Goal: Task Accomplishment & Management: Use online tool/utility

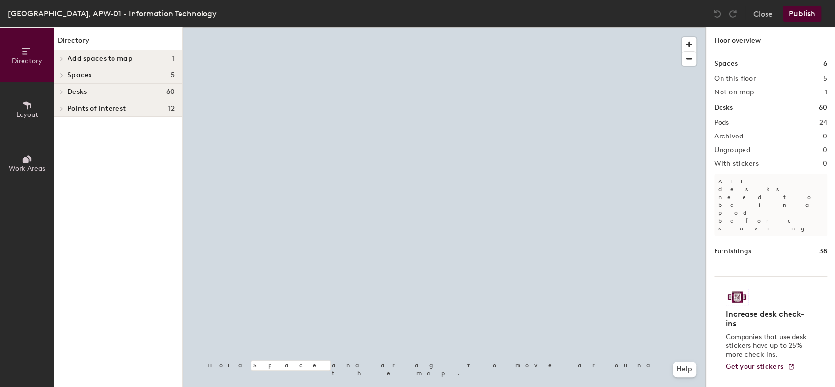
click at [27, 115] on span "Layout" at bounding box center [27, 114] width 22 height 8
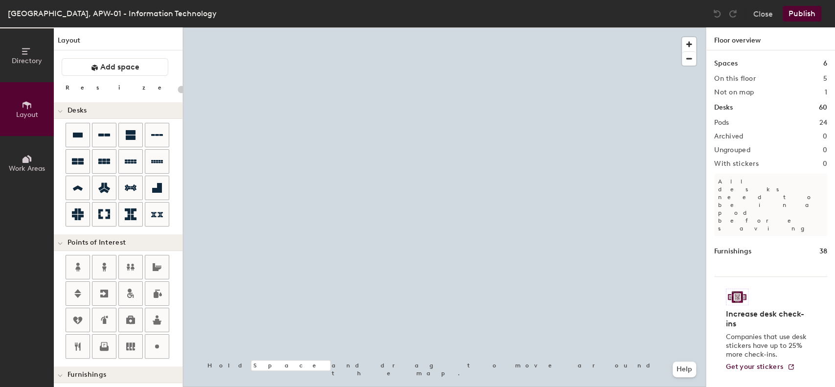
type input "20"
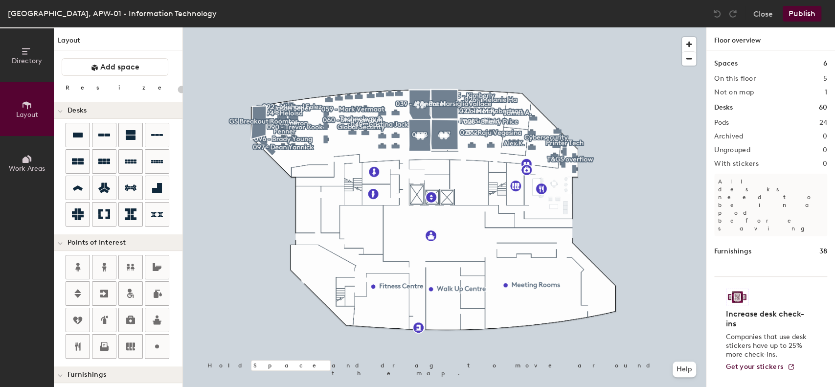
click at [31, 63] on span "Directory" at bounding box center [27, 61] width 30 height 8
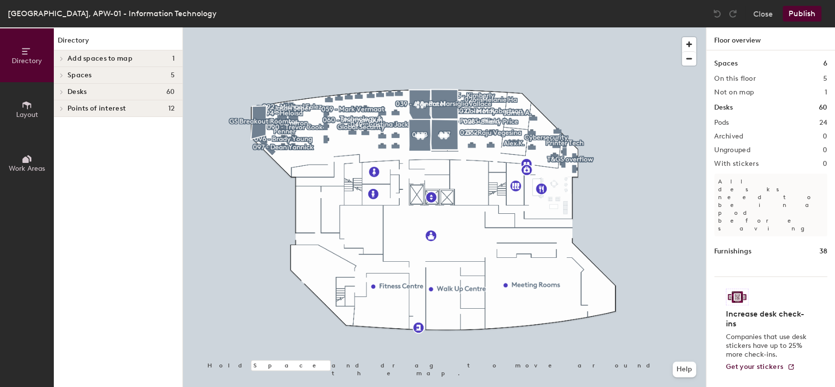
click at [99, 94] on h4 "Desks 60" at bounding box center [120, 92] width 107 height 8
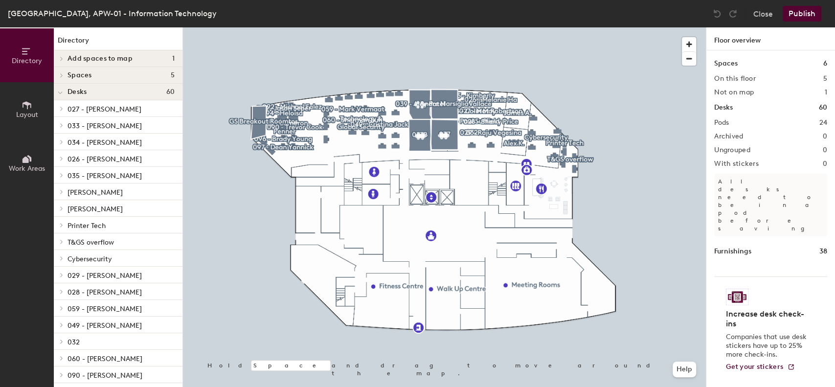
scroll to position [137, 0]
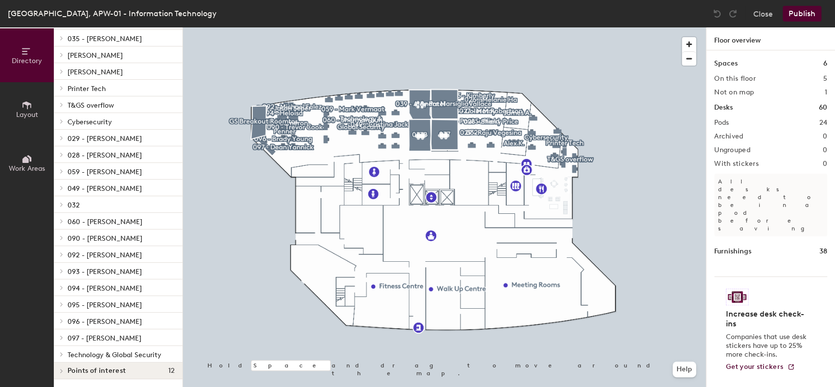
click at [115, 352] on span "Technology & Global Security" at bounding box center [114, 355] width 94 height 8
drag, startPoint x: 115, startPoint y: 352, endPoint x: 131, endPoint y: 347, distance: 16.5
click at [115, 352] on span "Technology & Global Security" at bounding box center [114, 355] width 94 height 8
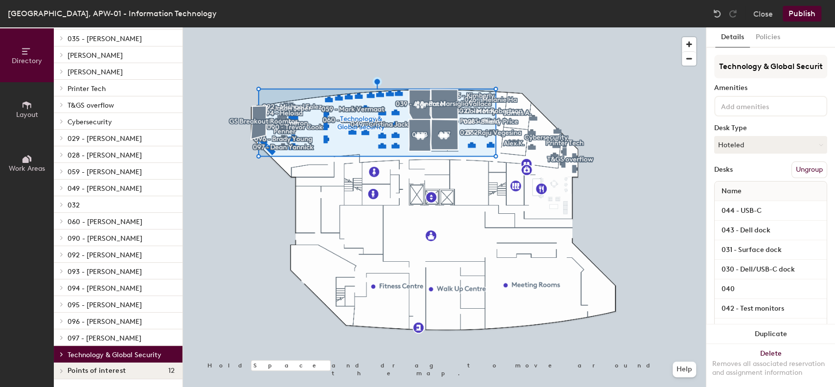
click at [61, 353] on icon at bounding box center [62, 354] width 2 height 4
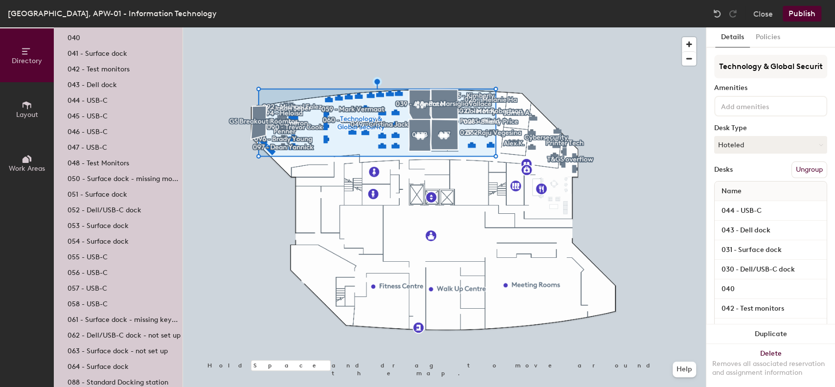
scroll to position [528, 0]
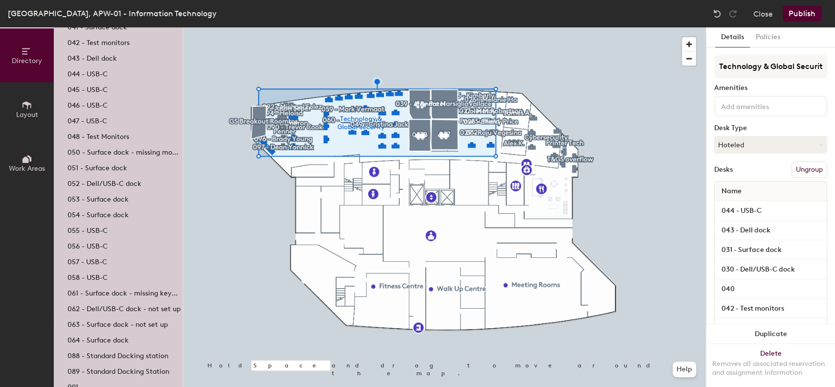
click at [126, 321] on p "063 - Surface dock - not set up" at bounding box center [117, 322] width 100 height 11
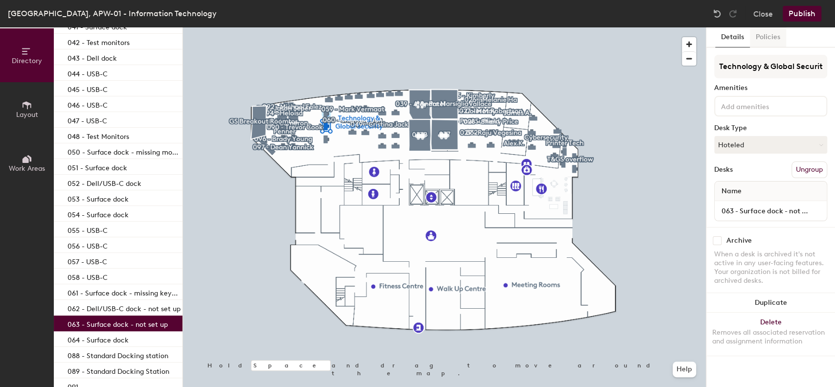
click at [766, 39] on button "Policies" at bounding box center [768, 37] width 36 height 20
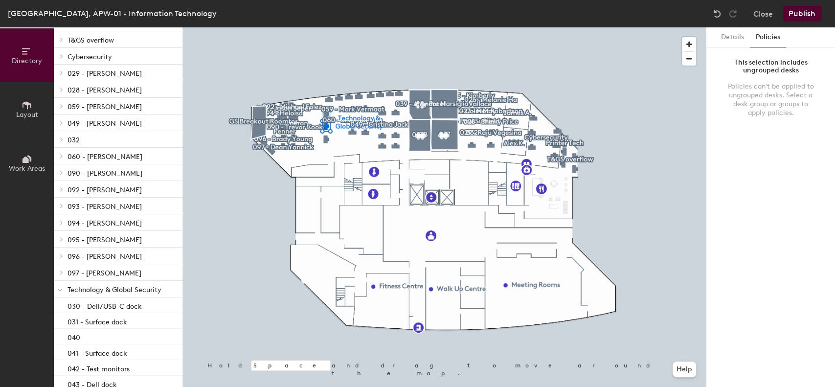
scroll to position [267, 0]
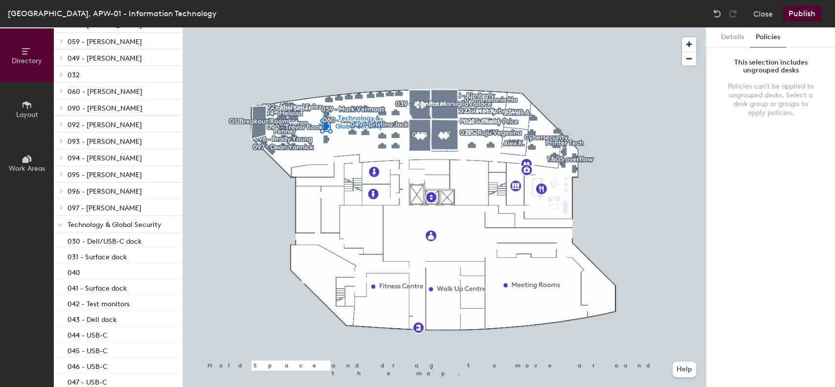
click at [58, 225] on icon at bounding box center [60, 225] width 5 height 4
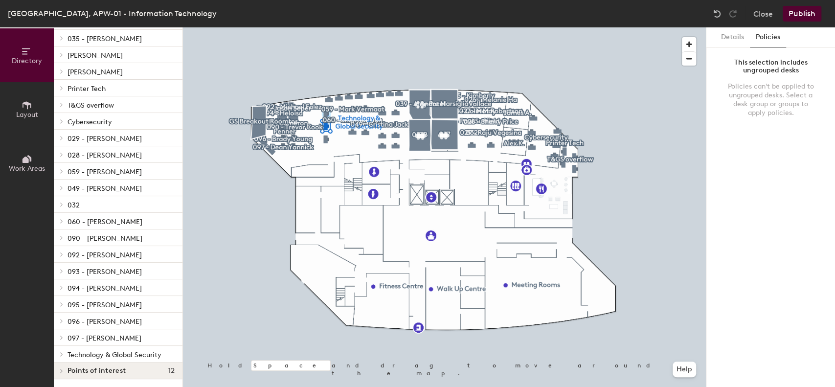
scroll to position [137, 0]
click at [109, 354] on span "Technology & Global Security" at bounding box center [114, 355] width 94 height 8
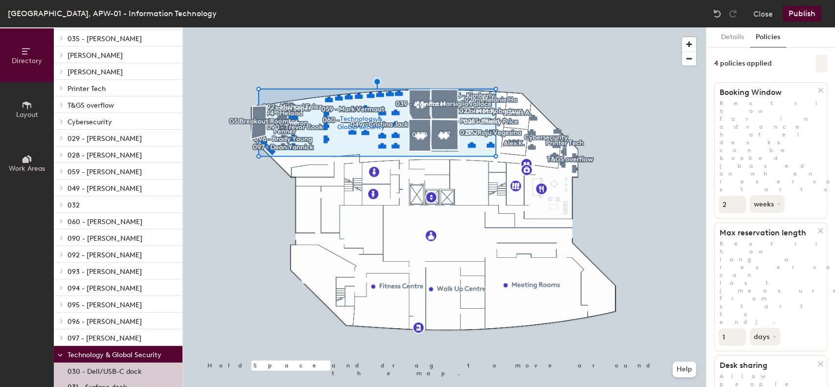
click at [819, 60] on button at bounding box center [821, 64] width 12 height 18
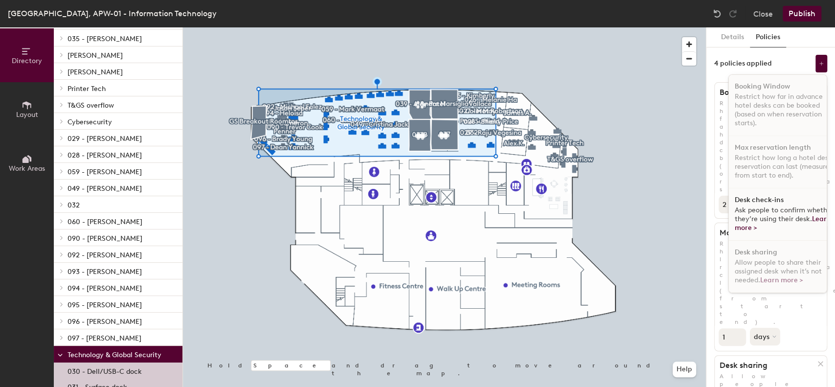
click at [760, 216] on span "Ask people to confirm whether they’re using their desk. Learn more >" at bounding box center [783, 219] width 99 height 26
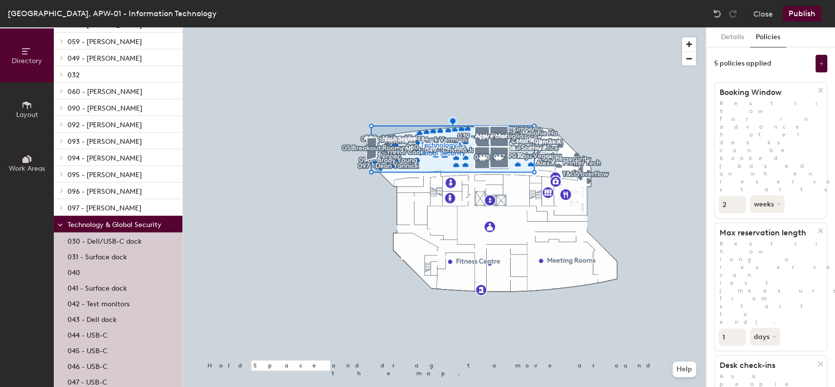
scroll to position [267, 0]
click at [59, 223] on icon at bounding box center [60, 225] width 5 height 4
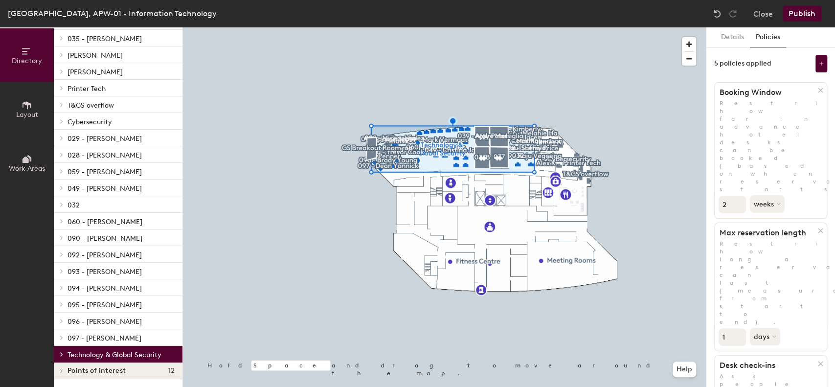
click at [61, 352] on icon at bounding box center [62, 354] width 4 height 5
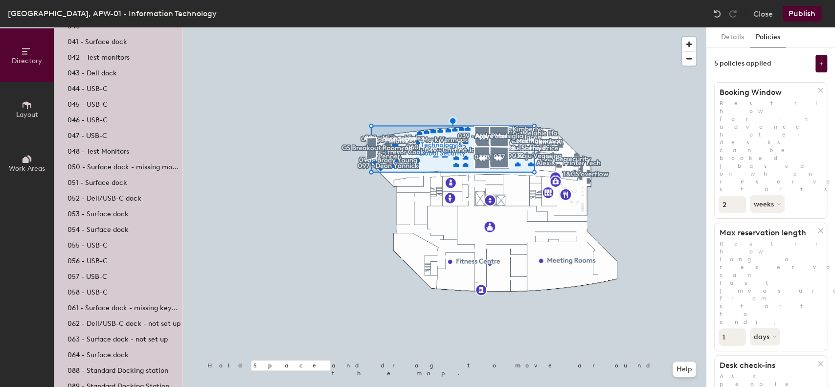
scroll to position [591, 0]
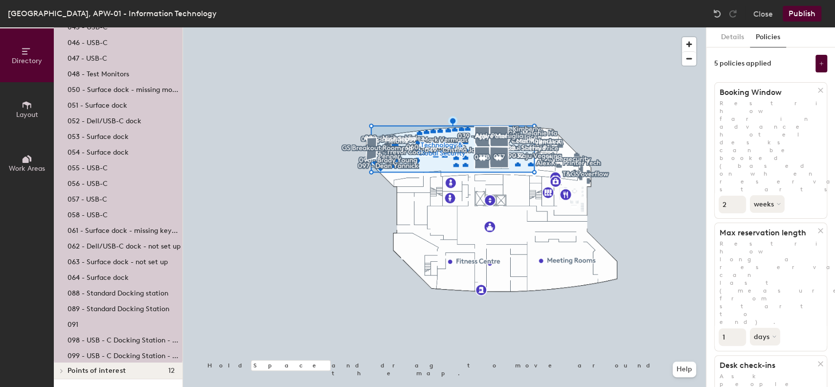
click at [117, 367] on span "Points of interest" at bounding box center [96, 371] width 58 height 8
click at [96, 370] on span "Points of interest" at bounding box center [96, 371] width 58 height 8
click at [98, 368] on span "Points of interest" at bounding box center [96, 371] width 58 height 8
click at [759, 11] on button "Close" at bounding box center [763, 14] width 20 height 16
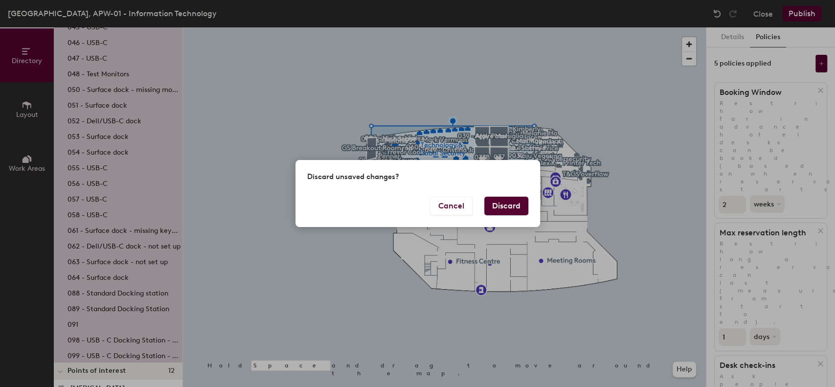
click at [510, 210] on button "Discard" at bounding box center [506, 206] width 44 height 19
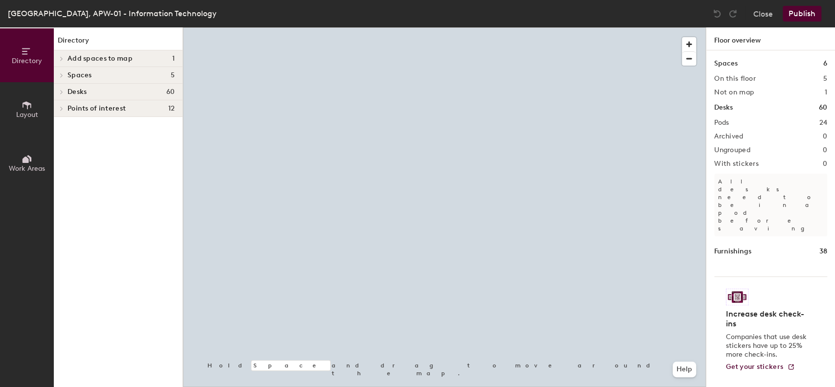
click at [106, 110] on span "Points of interest" at bounding box center [96, 109] width 58 height 8
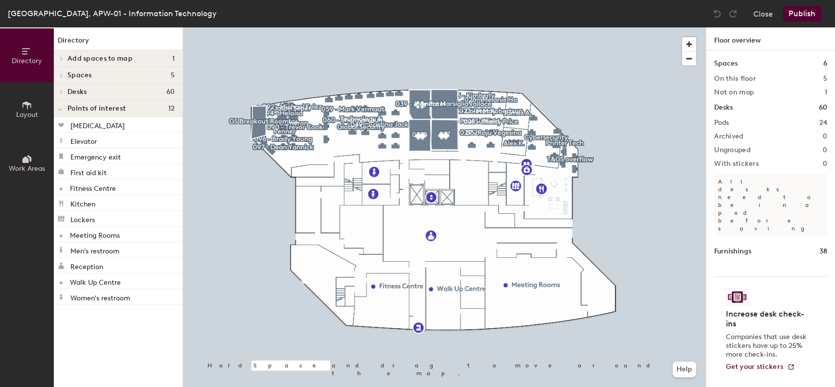
click at [106, 110] on span "Points of interest" at bounding box center [96, 109] width 58 height 8
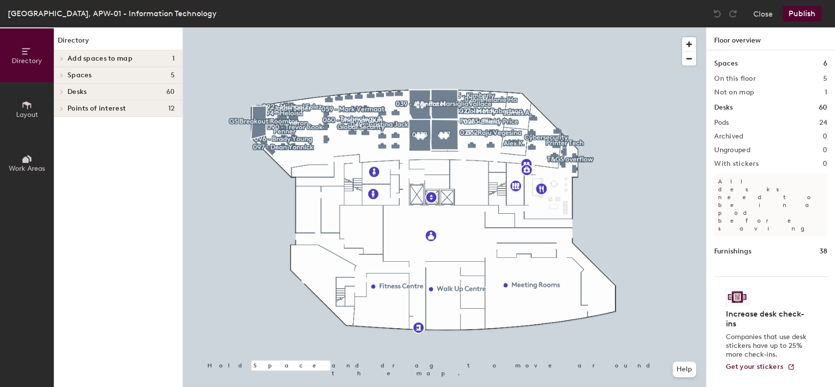
click at [86, 92] on span "Desks" at bounding box center [76, 92] width 19 height 8
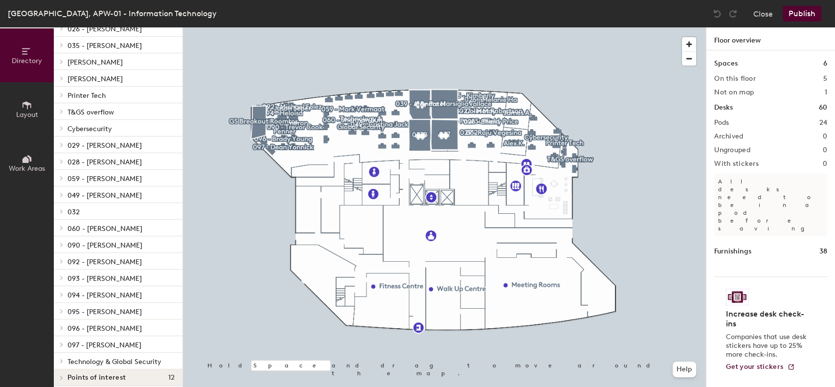
scroll to position [137, 0]
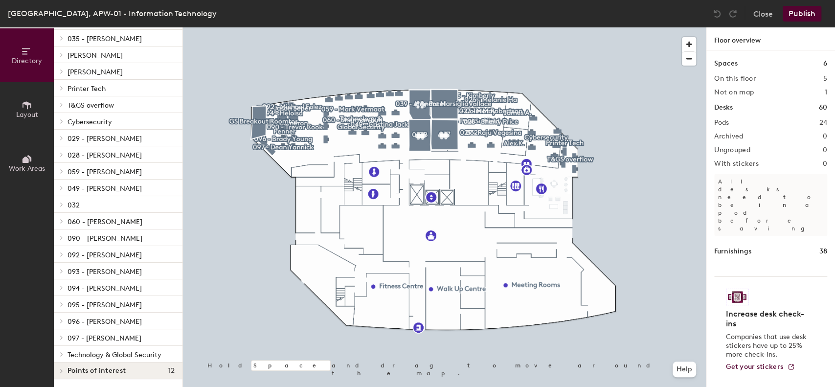
click at [86, 124] on span "Cybersecurity" at bounding box center [89, 122] width 44 height 8
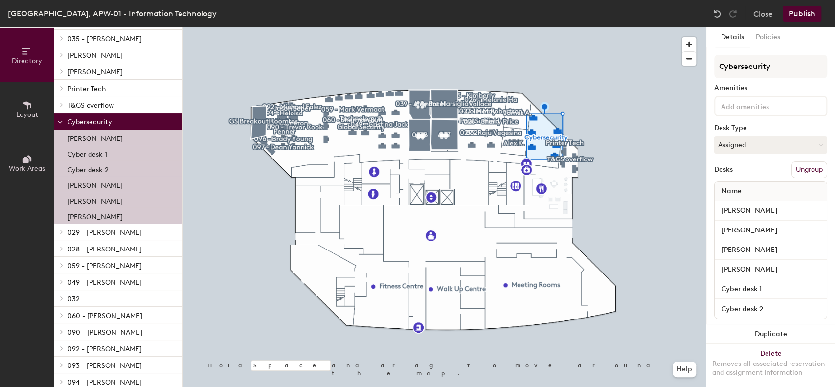
click at [88, 104] on span "T&GS overflow" at bounding box center [90, 105] width 46 height 8
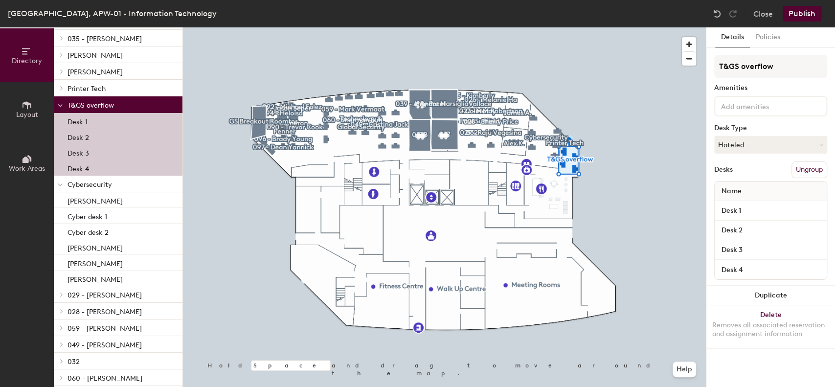
click at [95, 178] on p "Cybersecurity" at bounding box center [120, 183] width 107 height 13
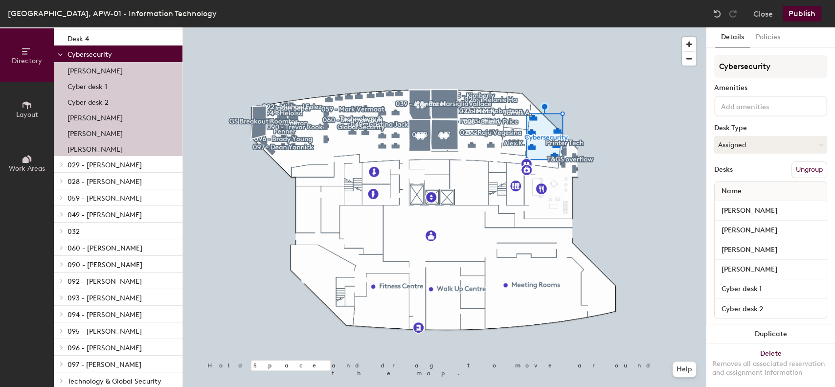
scroll to position [293, 0]
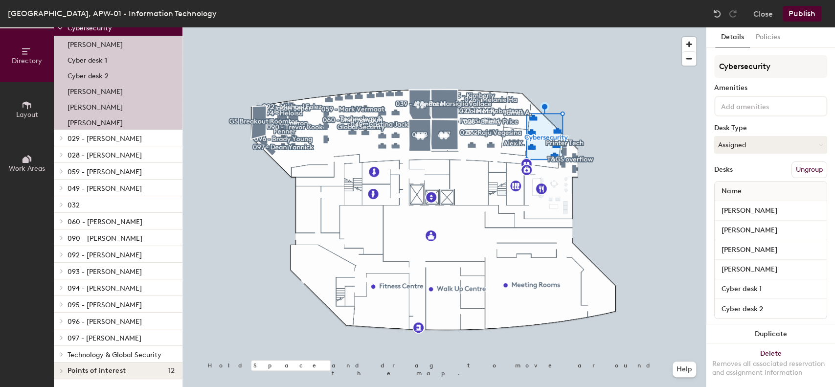
click at [82, 374] on span "Points of interest" at bounding box center [96, 371] width 58 height 8
click at [98, 352] on span "Technology & Global Security" at bounding box center [114, 355] width 94 height 8
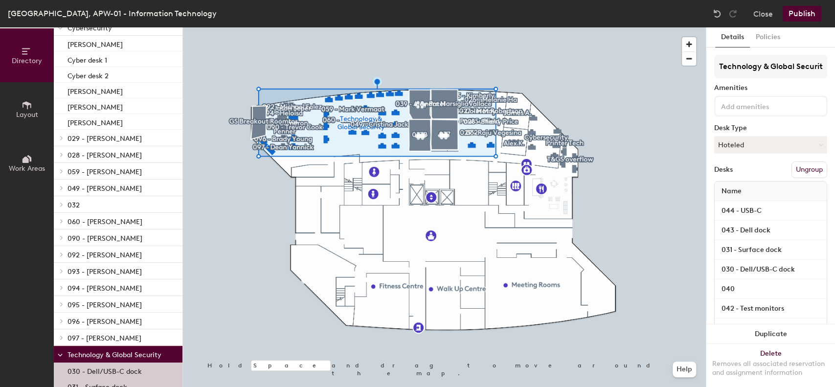
click at [61, 353] on span at bounding box center [60, 355] width 5 height 8
click at [88, 367] on span "Points of interest" at bounding box center [96, 371] width 58 height 8
click at [90, 372] on span "Points of interest" at bounding box center [96, 371] width 58 height 8
click at [62, 371] on icon at bounding box center [62, 371] width 2 height 4
click at [72, 370] on span "Points of interest" at bounding box center [96, 371] width 58 height 8
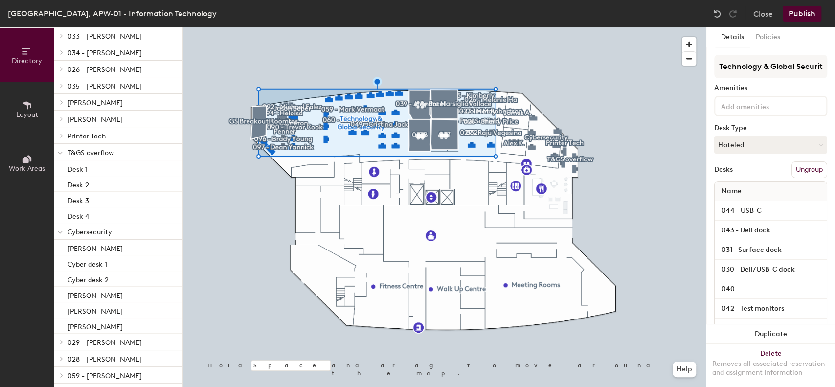
scroll to position [24, 0]
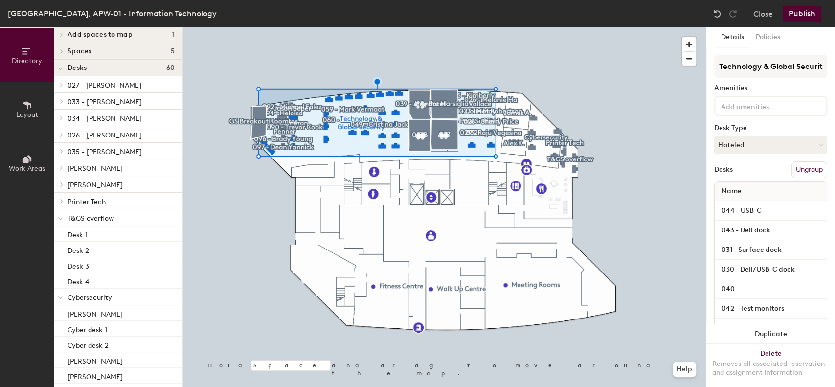
click at [92, 214] on span "T&GS overflow" at bounding box center [90, 218] width 46 height 8
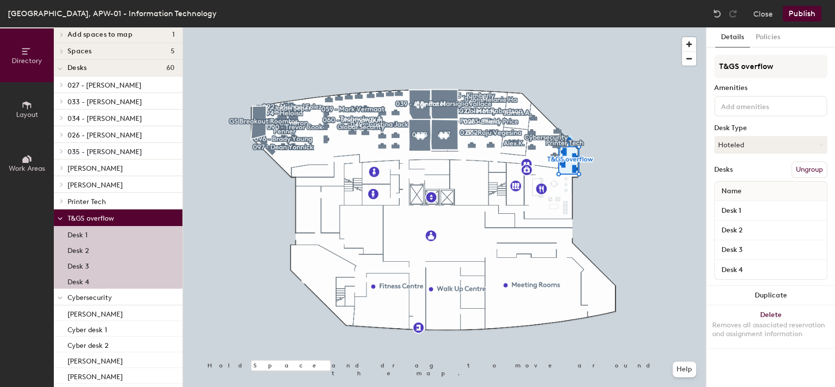
click at [95, 297] on span "Cybersecurity" at bounding box center [89, 297] width 44 height 8
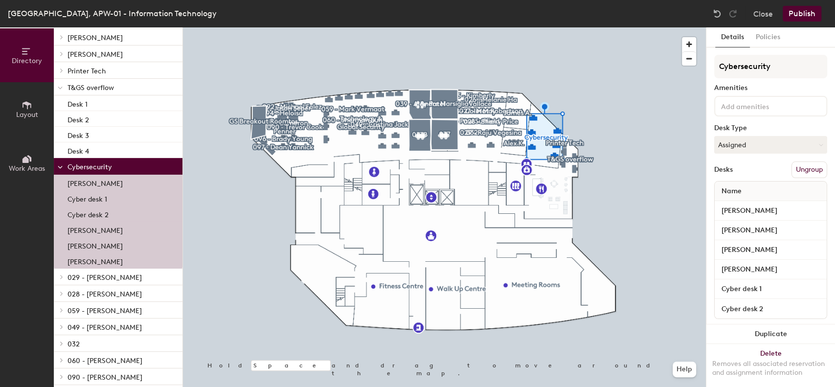
scroll to position [220, 0]
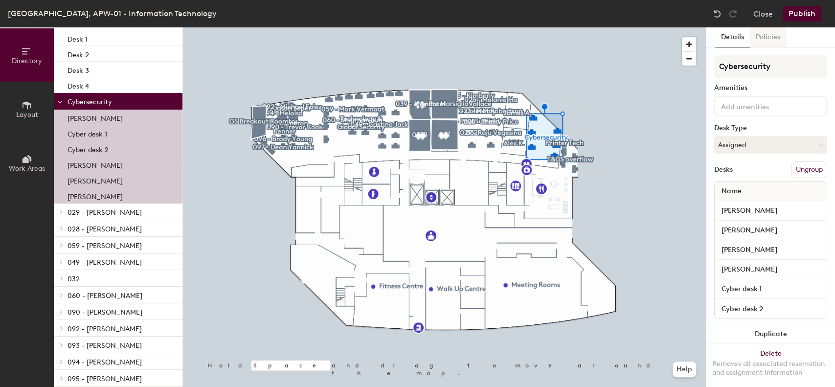
click at [773, 37] on button "Policies" at bounding box center [768, 37] width 36 height 20
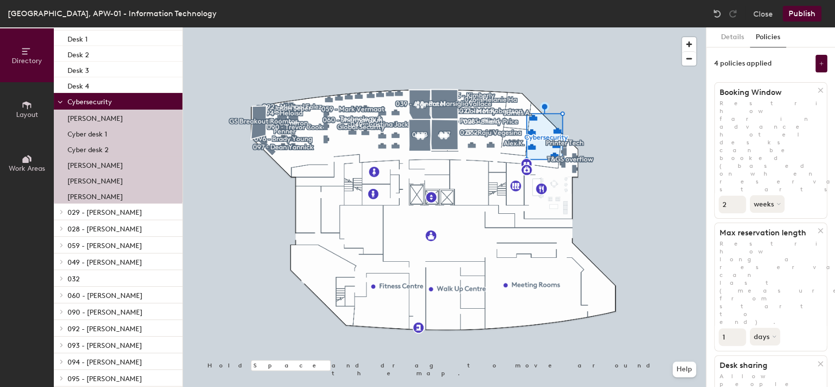
scroll to position [24, 0]
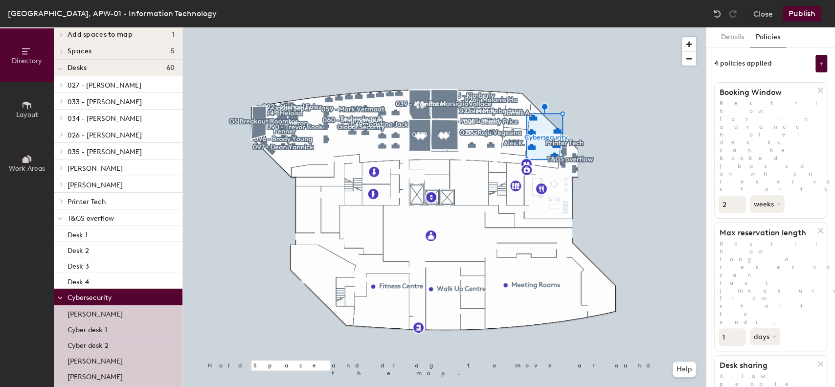
click at [106, 220] on span "T&GS overflow" at bounding box center [90, 218] width 46 height 8
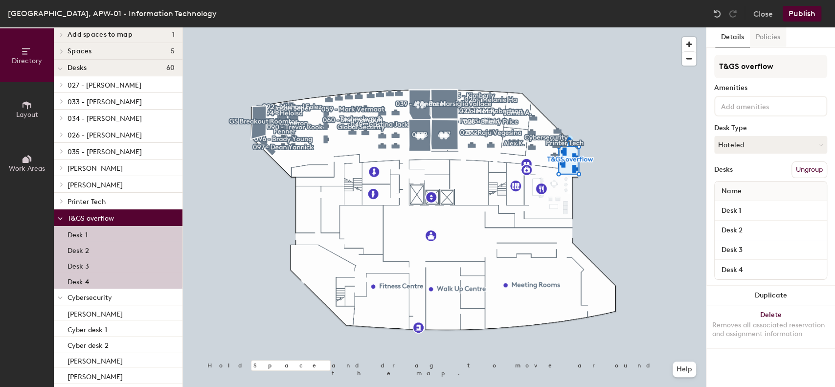
click at [766, 33] on button "Policies" at bounding box center [768, 37] width 36 height 20
